Goal: Find specific page/section: Find specific page/section

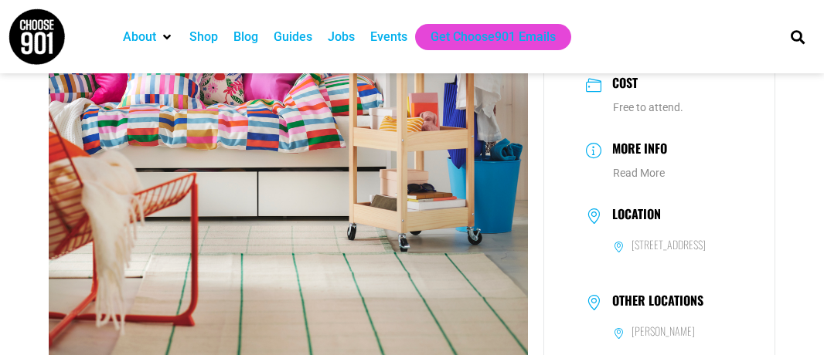
scroll to position [227, 0]
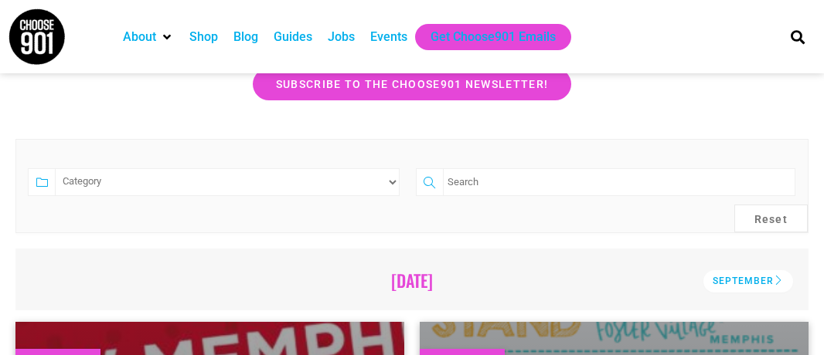
scroll to position [291, 0]
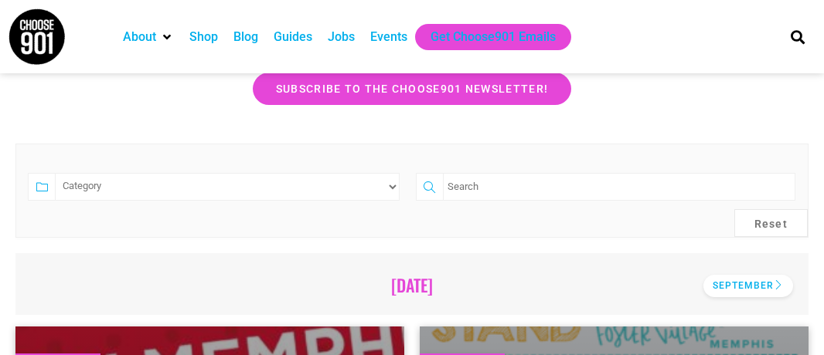
click at [718, 286] on div "September" at bounding box center [748, 286] width 90 height 22
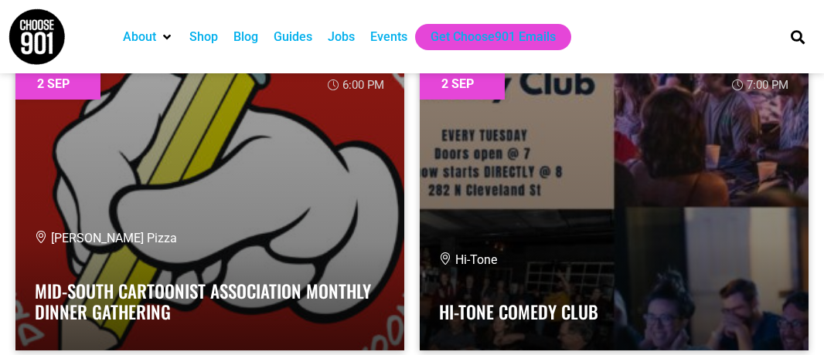
scroll to position [2903, 0]
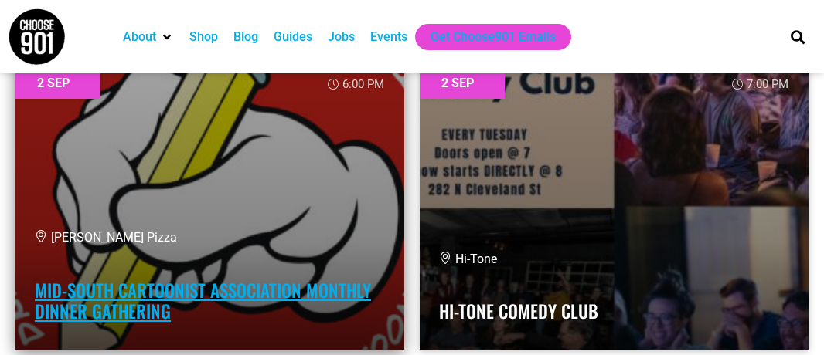
click at [298, 282] on link "Mid-South Cartoonist Association Monthly Dinner Gathering" at bounding box center [203, 301] width 336 height 48
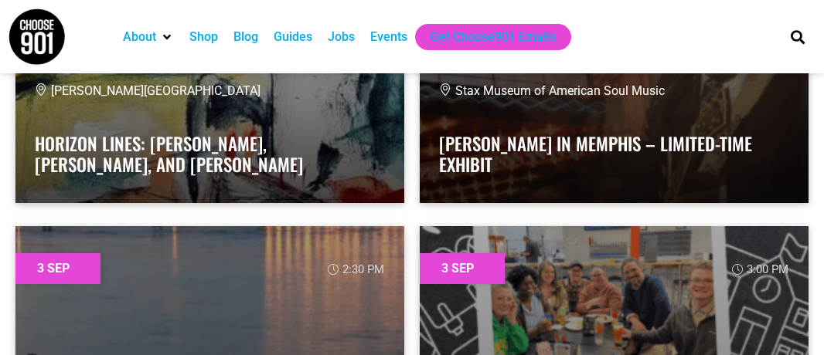
scroll to position [3375, 0]
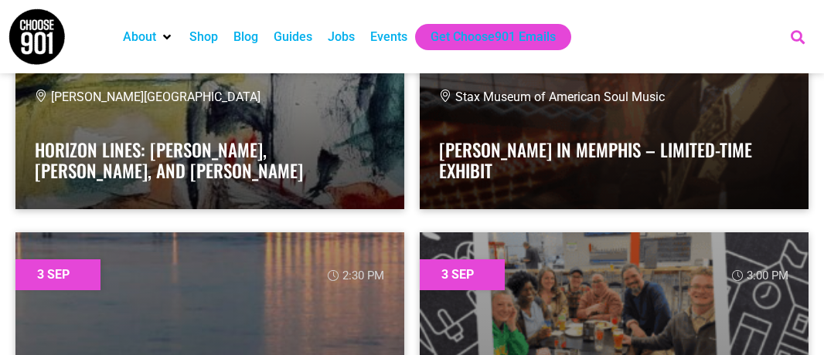
click at [800, 41] on icon "Search" at bounding box center [797, 36] width 25 height 25
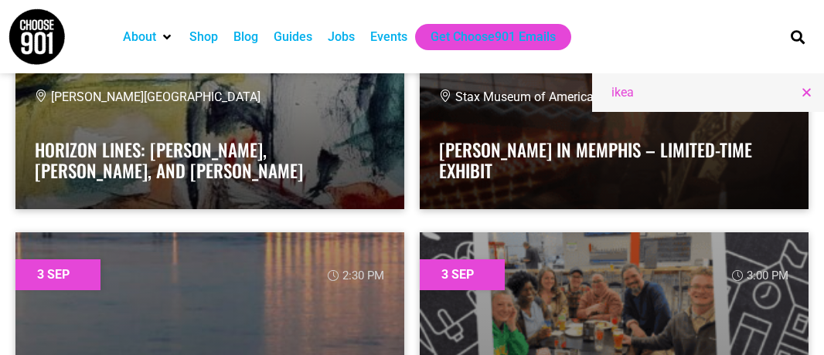
type input "ikea"
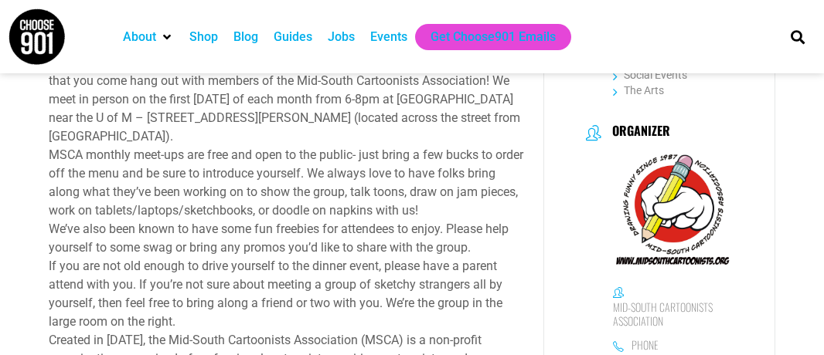
scroll to position [642, 0]
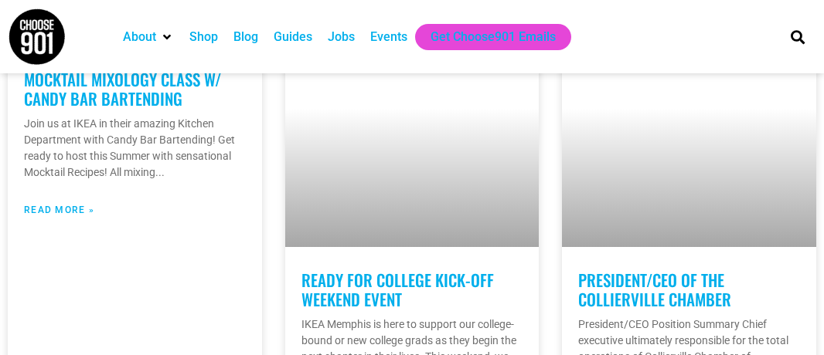
scroll to position [2200, 0]
